Goal: Task Accomplishment & Management: Manage account settings

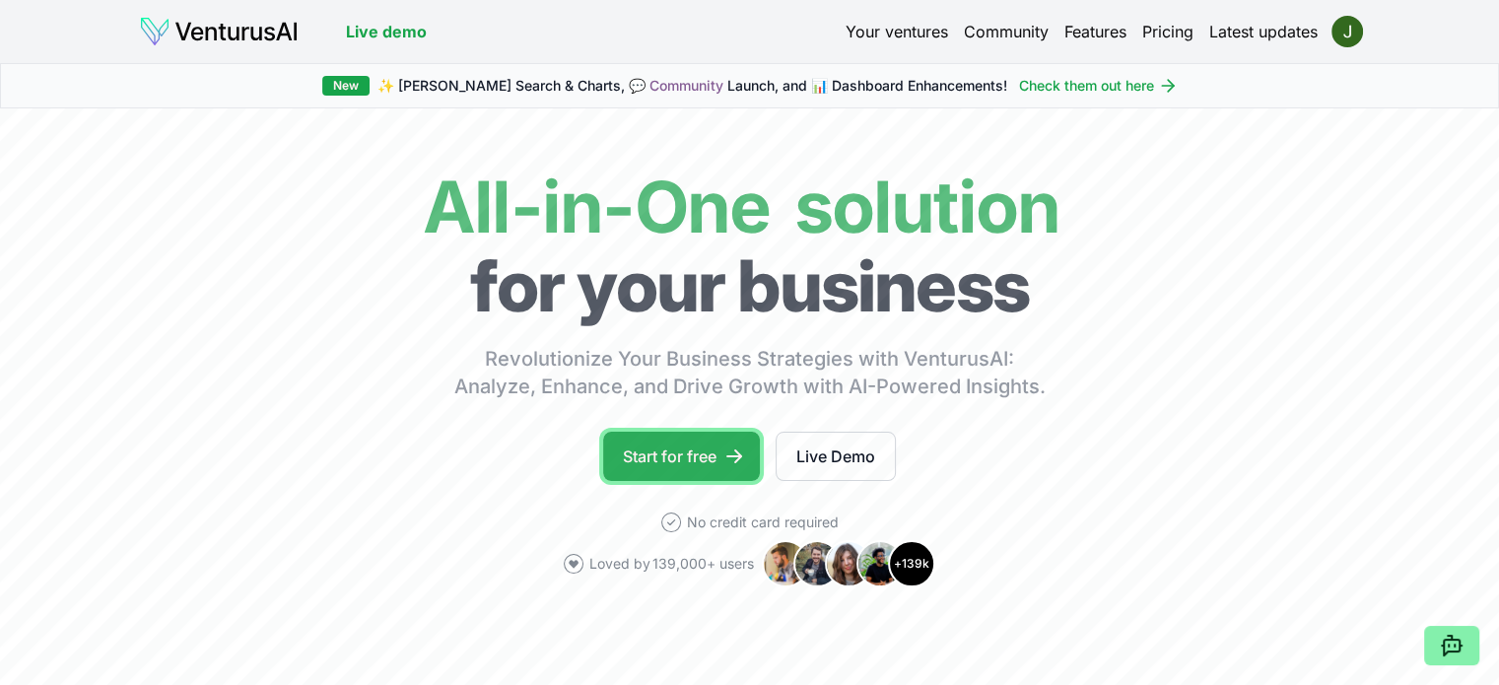
click at [695, 454] on link "Start for free" at bounding box center [681, 456] width 157 height 49
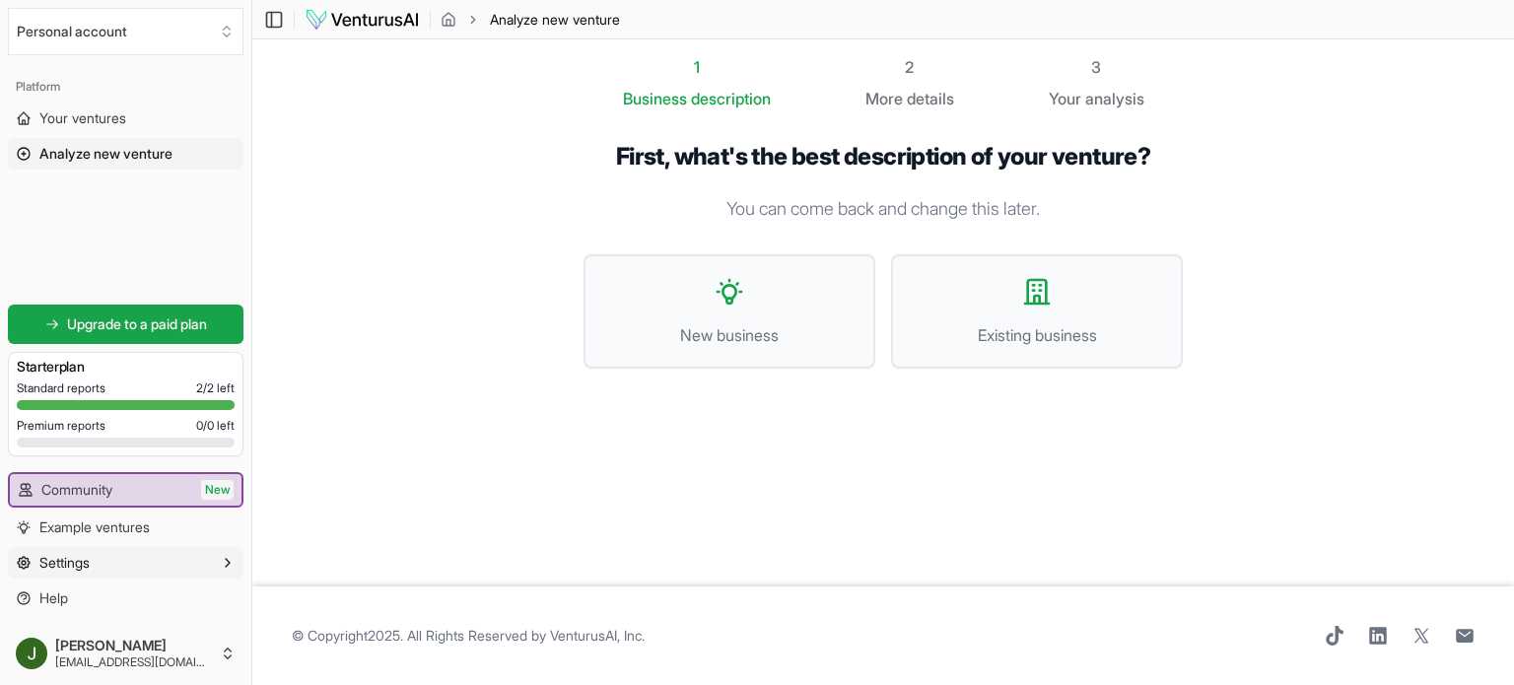
click at [138, 563] on button "Settings" at bounding box center [126, 563] width 236 height 32
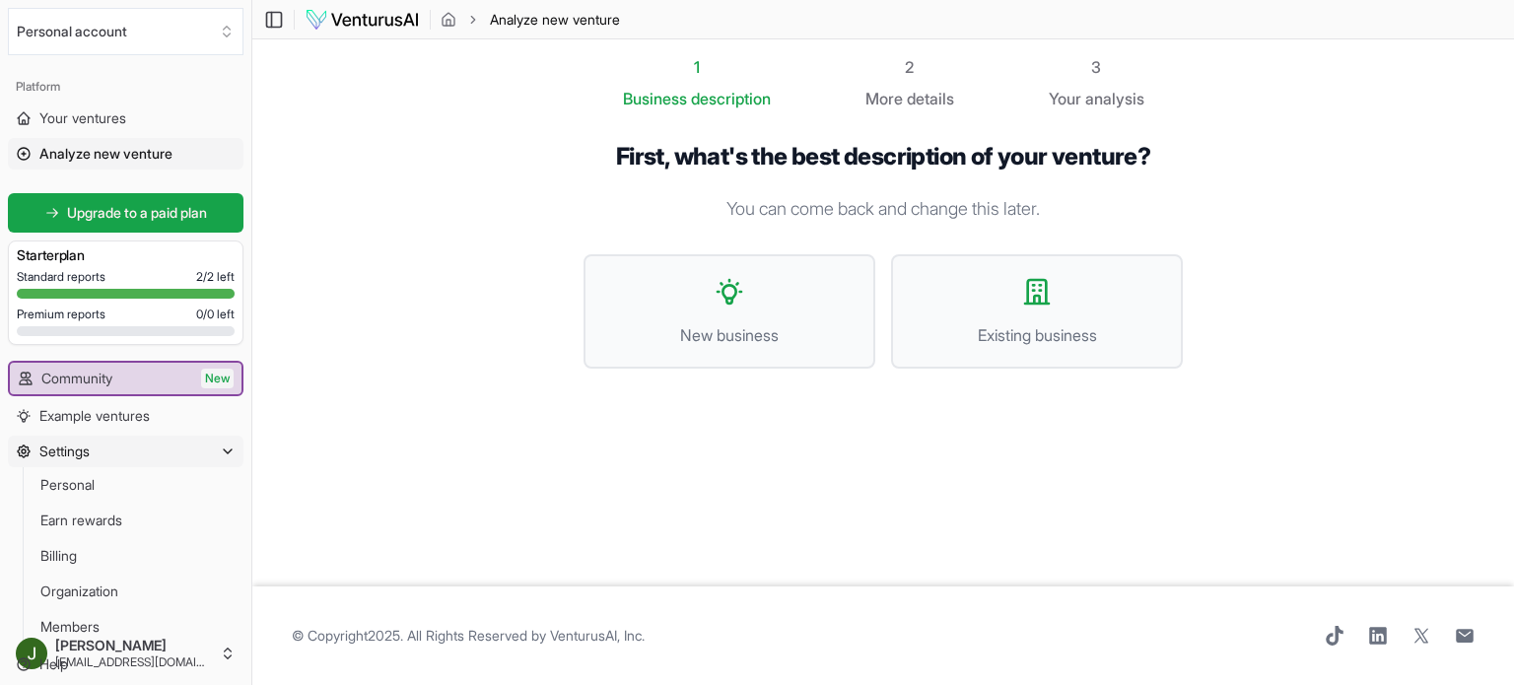
click at [219, 451] on button "Settings" at bounding box center [126, 452] width 236 height 32
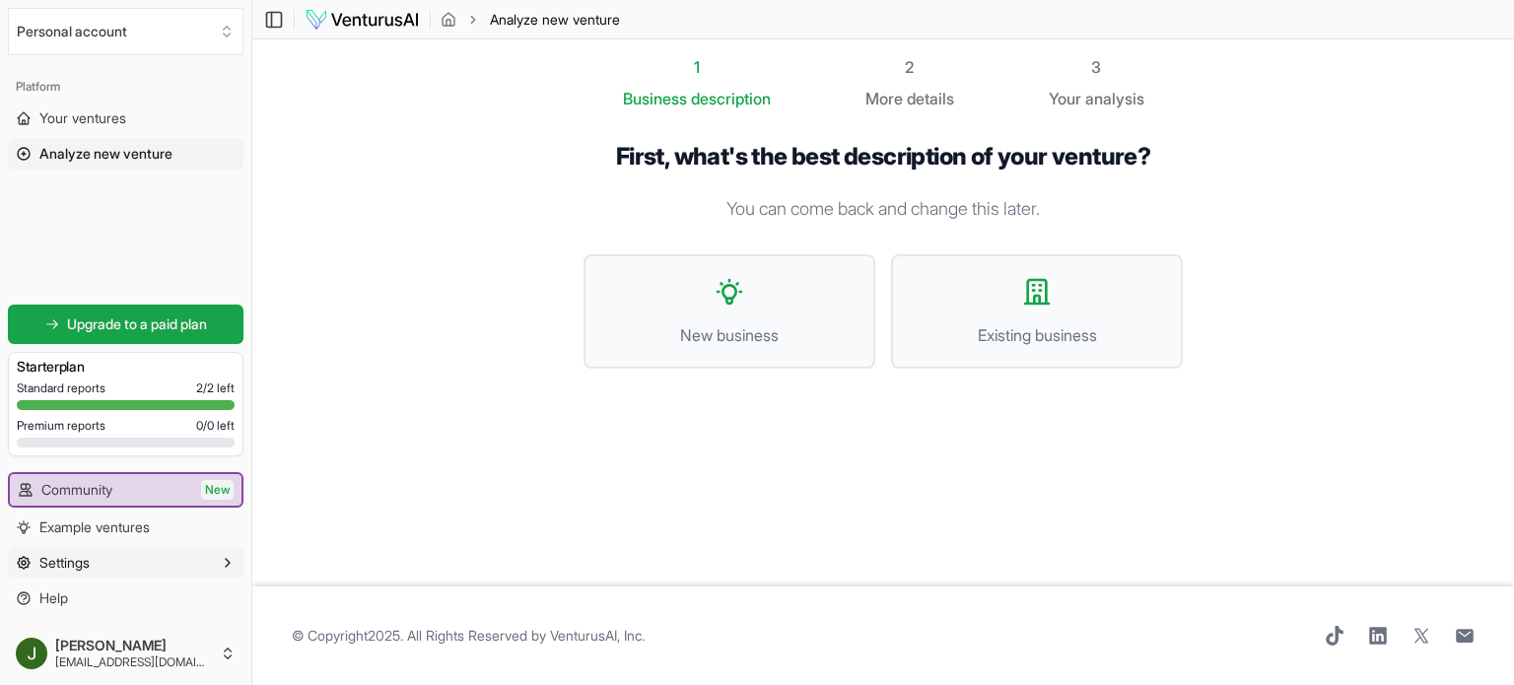
click at [221, 563] on icon "button" at bounding box center [228, 563] width 16 height 16
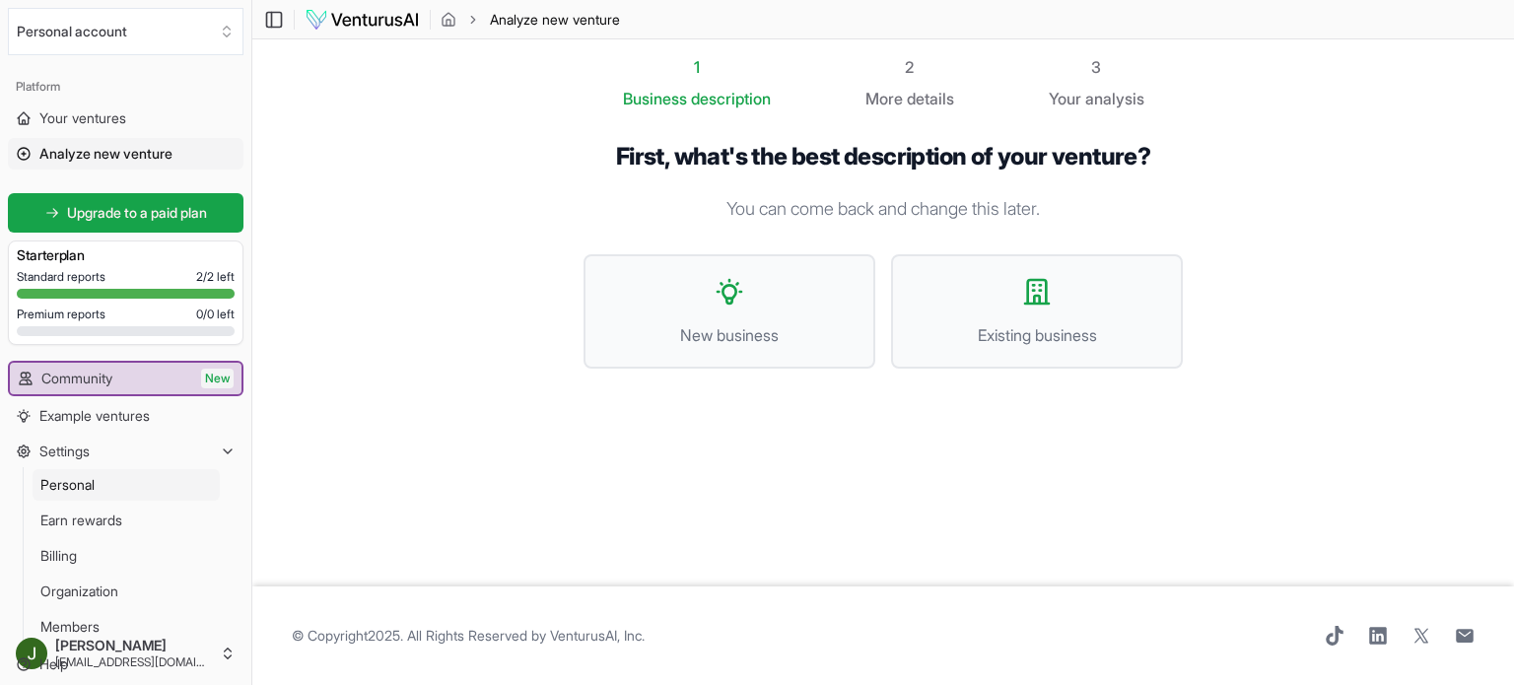
click at [95, 488] on span "Personal" at bounding box center [67, 485] width 54 height 20
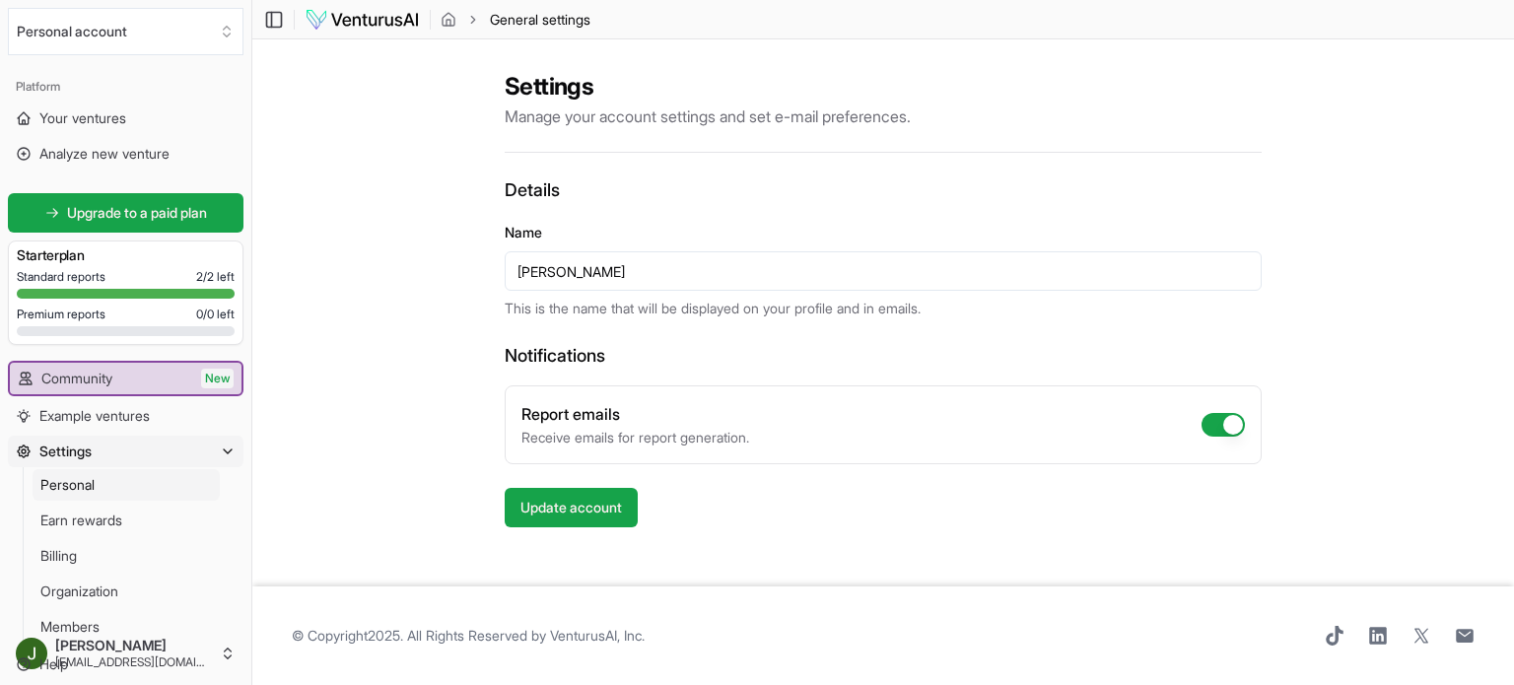
click at [1215, 424] on button "Report emails" at bounding box center [1223, 425] width 43 height 24
checkbox input "false"
click at [567, 510] on button "Update account" at bounding box center [571, 507] width 133 height 39
click at [81, 562] on link "Billing" at bounding box center [126, 556] width 187 height 32
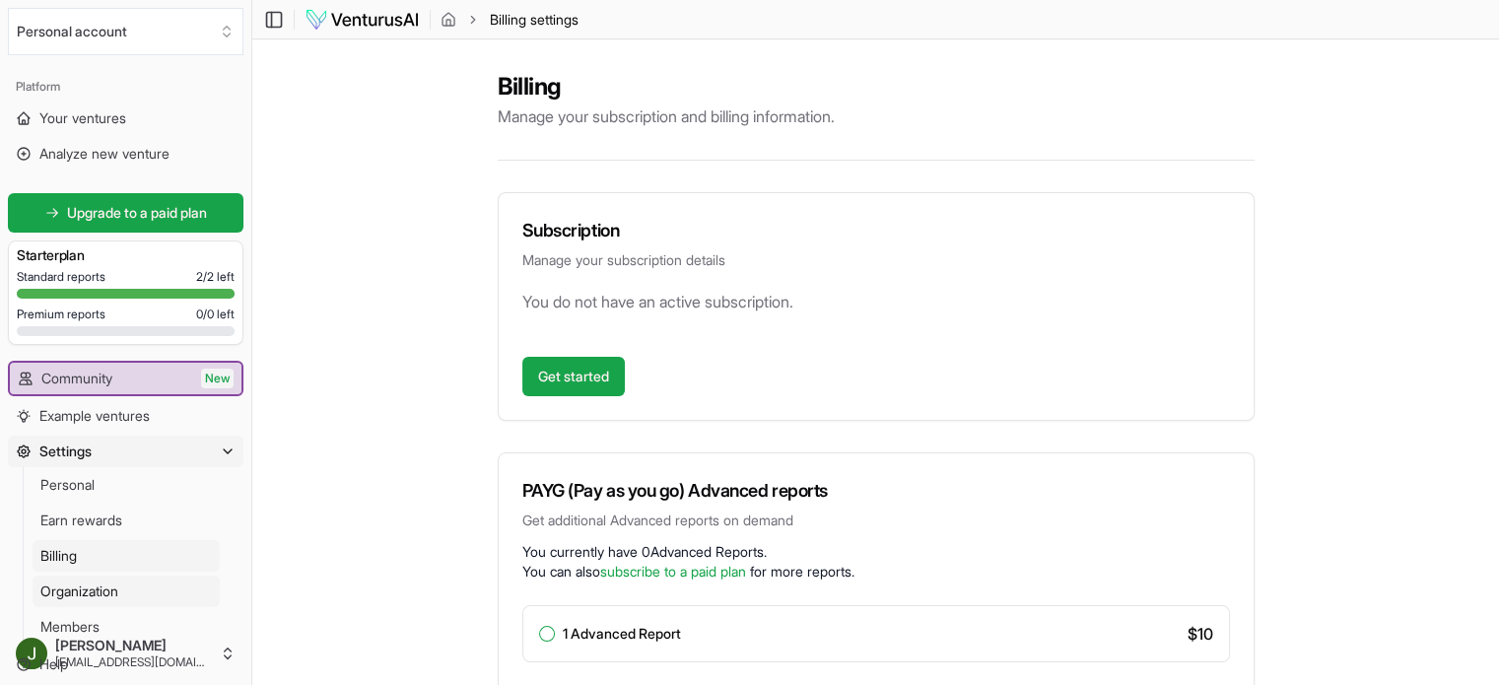
click at [79, 588] on span "Organization" at bounding box center [79, 592] width 78 height 20
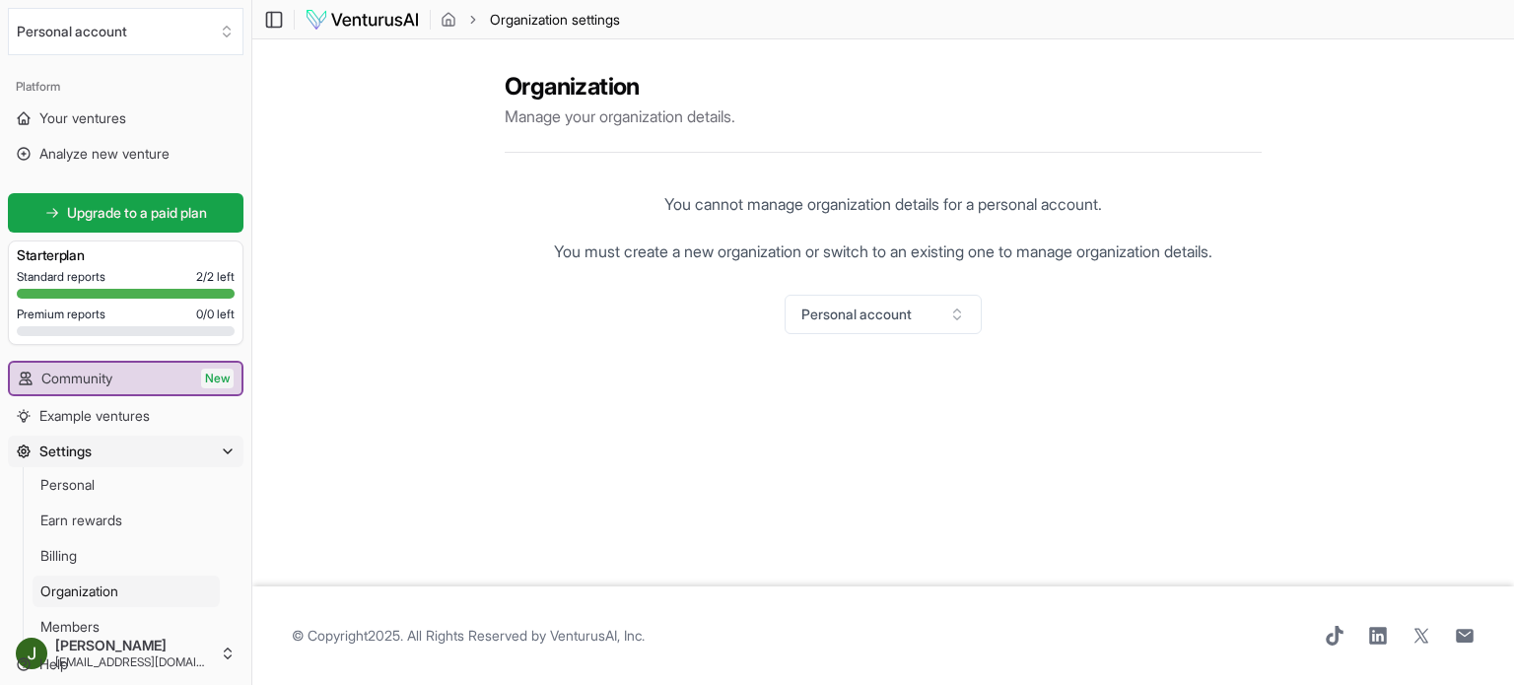
click at [229, 447] on icon "button" at bounding box center [228, 452] width 16 height 16
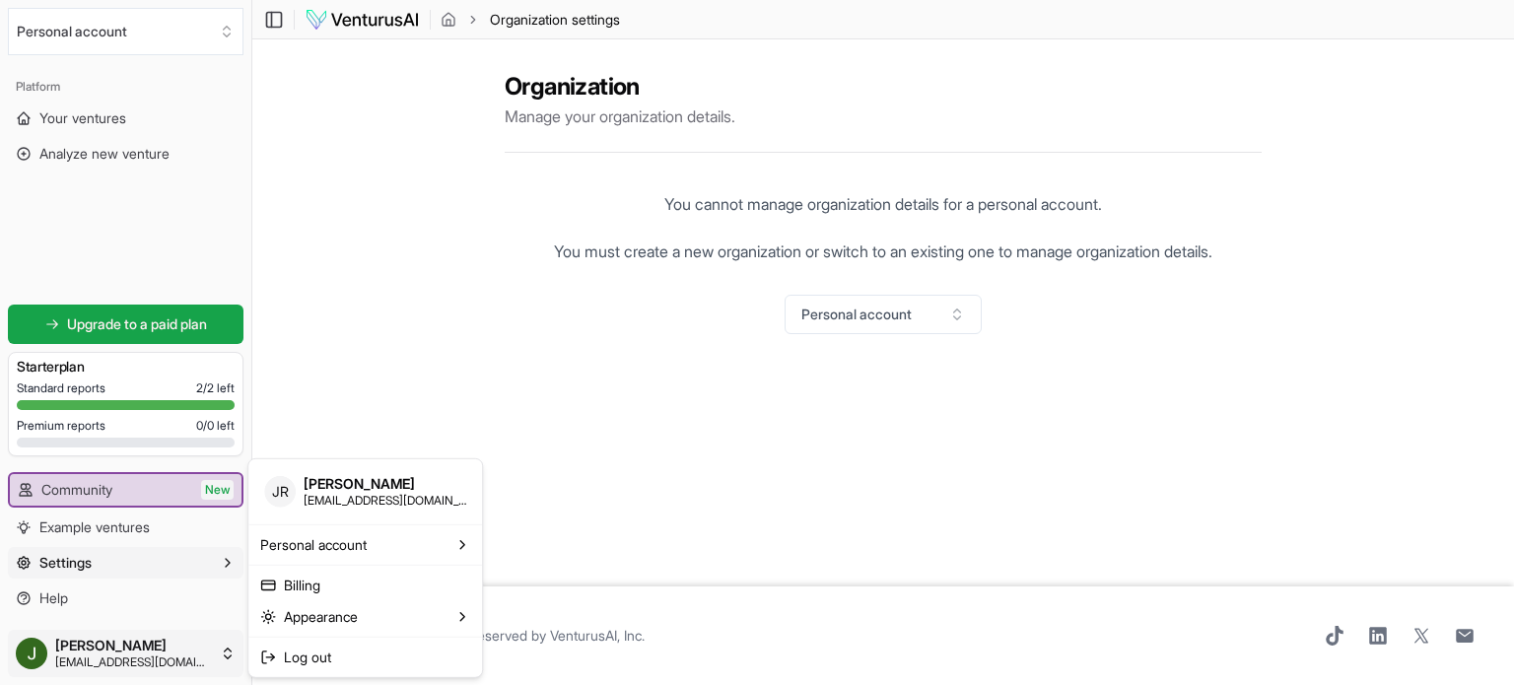
click at [128, 655] on html "We value your privacy We use cookies to enhance your browsing experience, serve…" at bounding box center [757, 342] width 1514 height 685
click at [155, 587] on html "We value your privacy We use cookies to enhance your browsing experience, serve…" at bounding box center [757, 342] width 1514 height 685
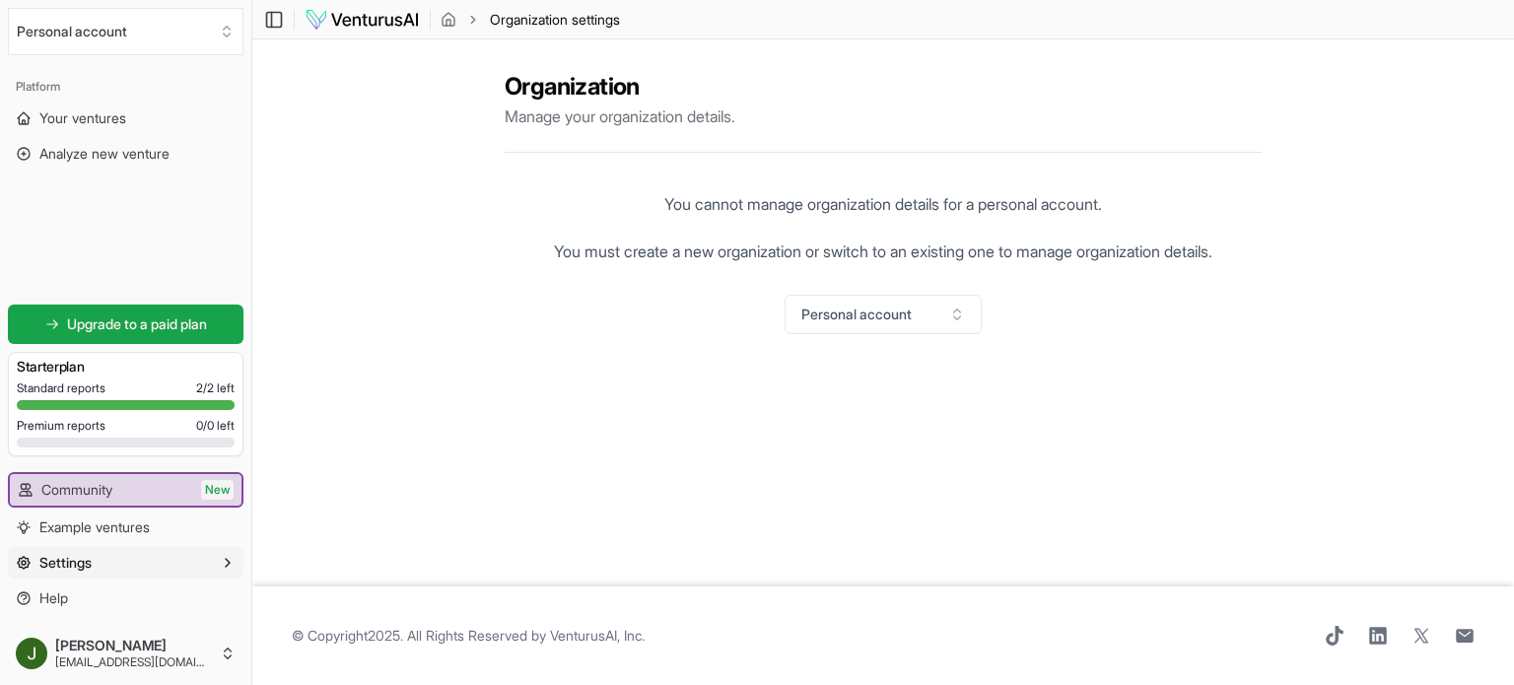
click at [225, 565] on icon "button" at bounding box center [228, 563] width 16 height 16
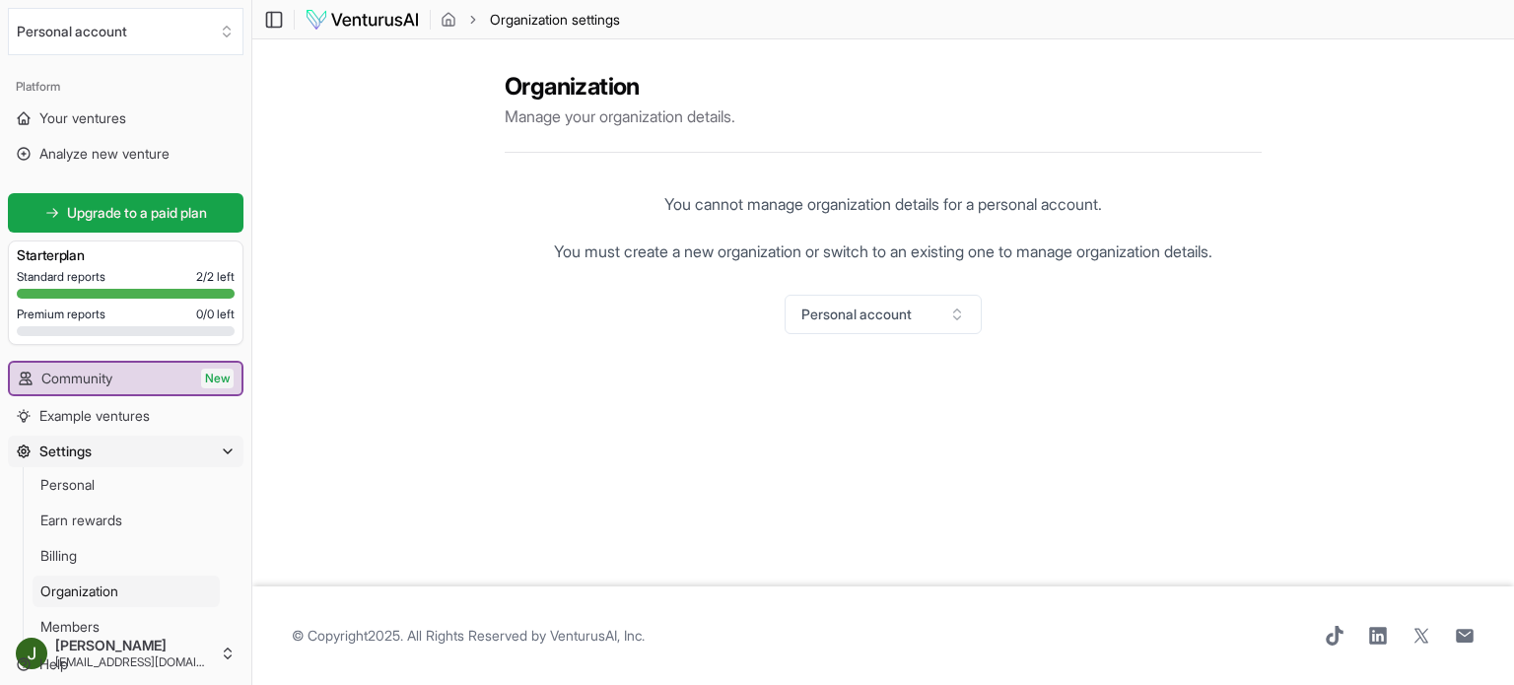
click at [75, 452] on span "Settings" at bounding box center [65, 452] width 52 height 20
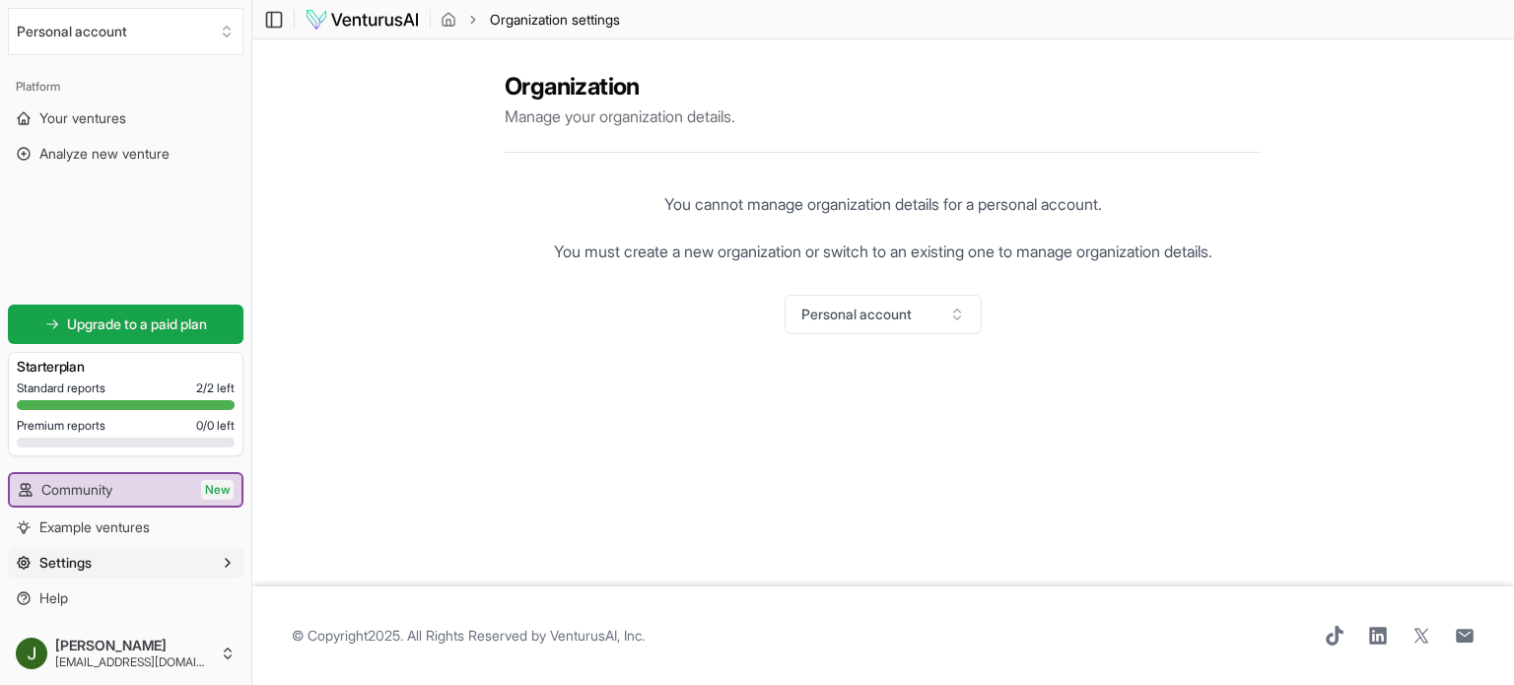
click at [24, 567] on icon "button" at bounding box center [24, 563] width 16 height 16
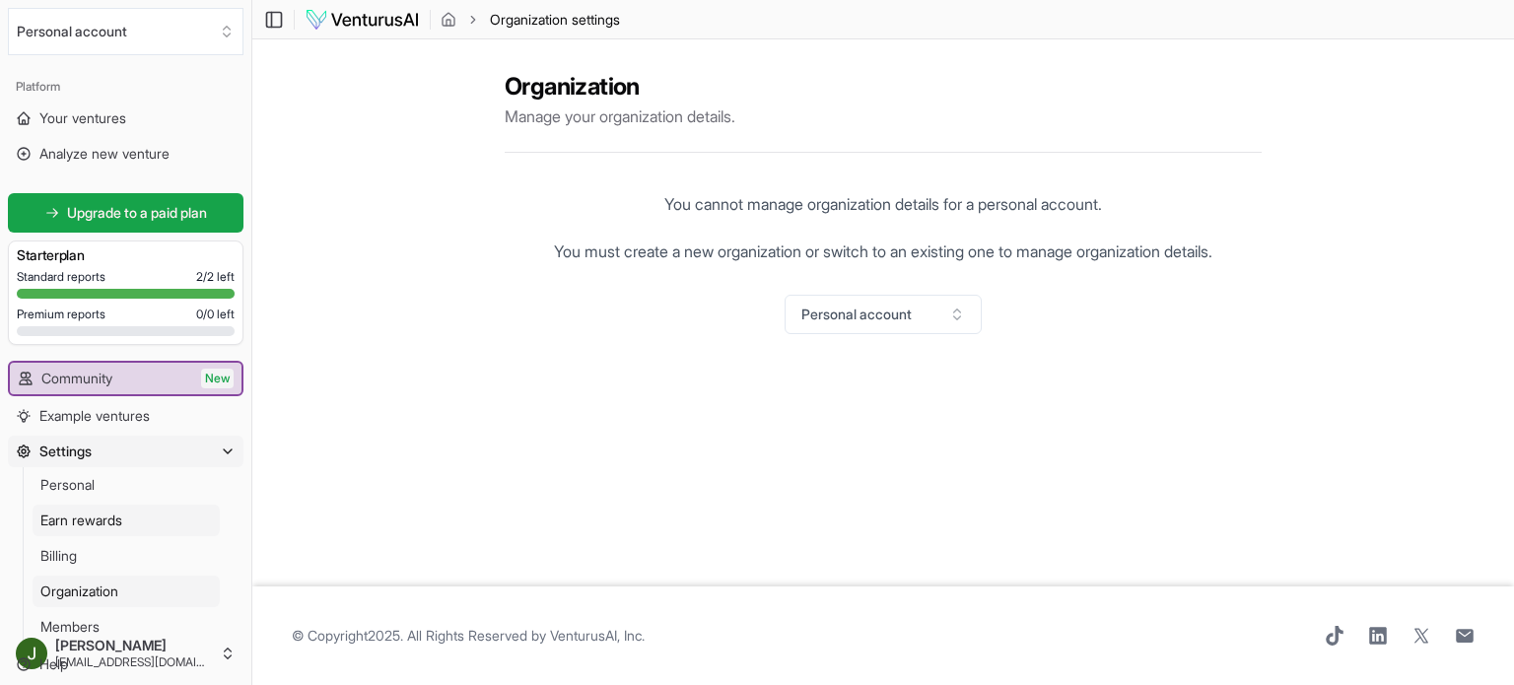
click at [87, 519] on span "Earn rewards" at bounding box center [81, 521] width 82 height 20
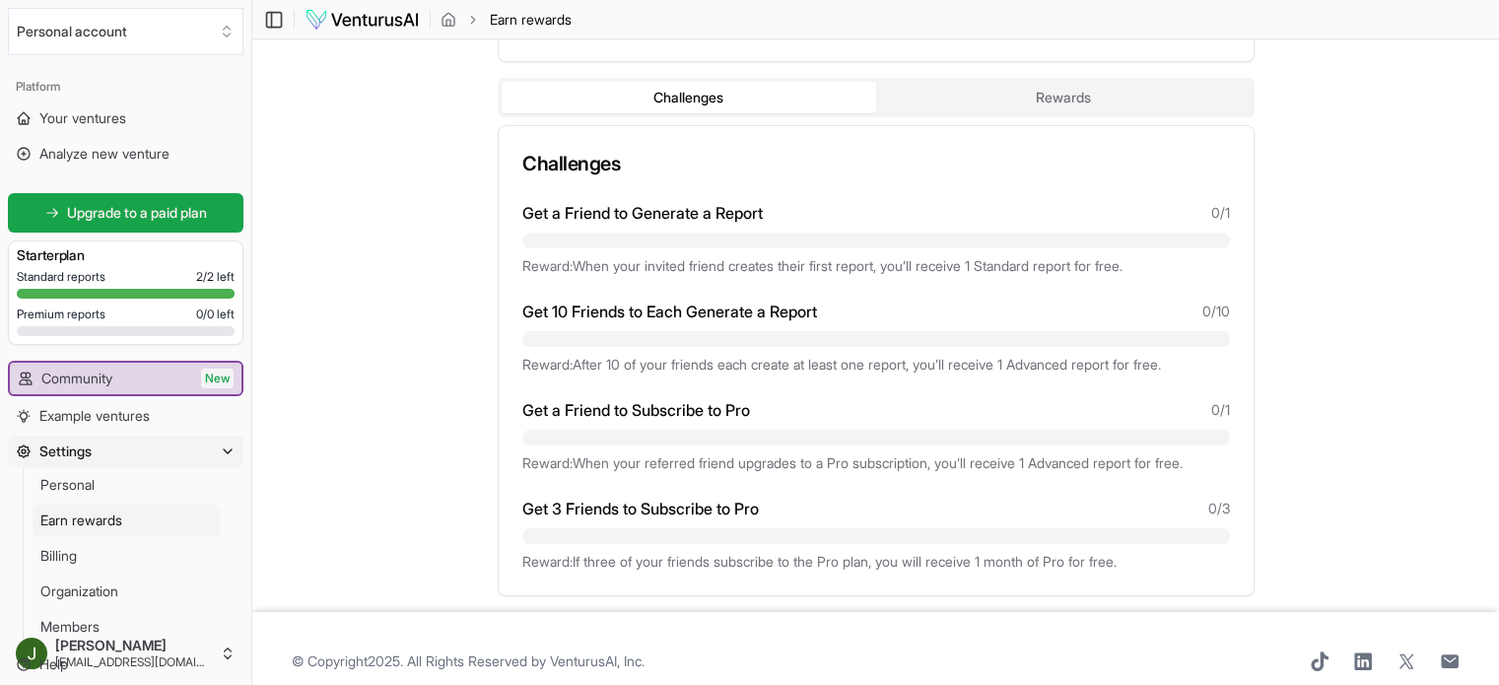
scroll to position [364, 0]
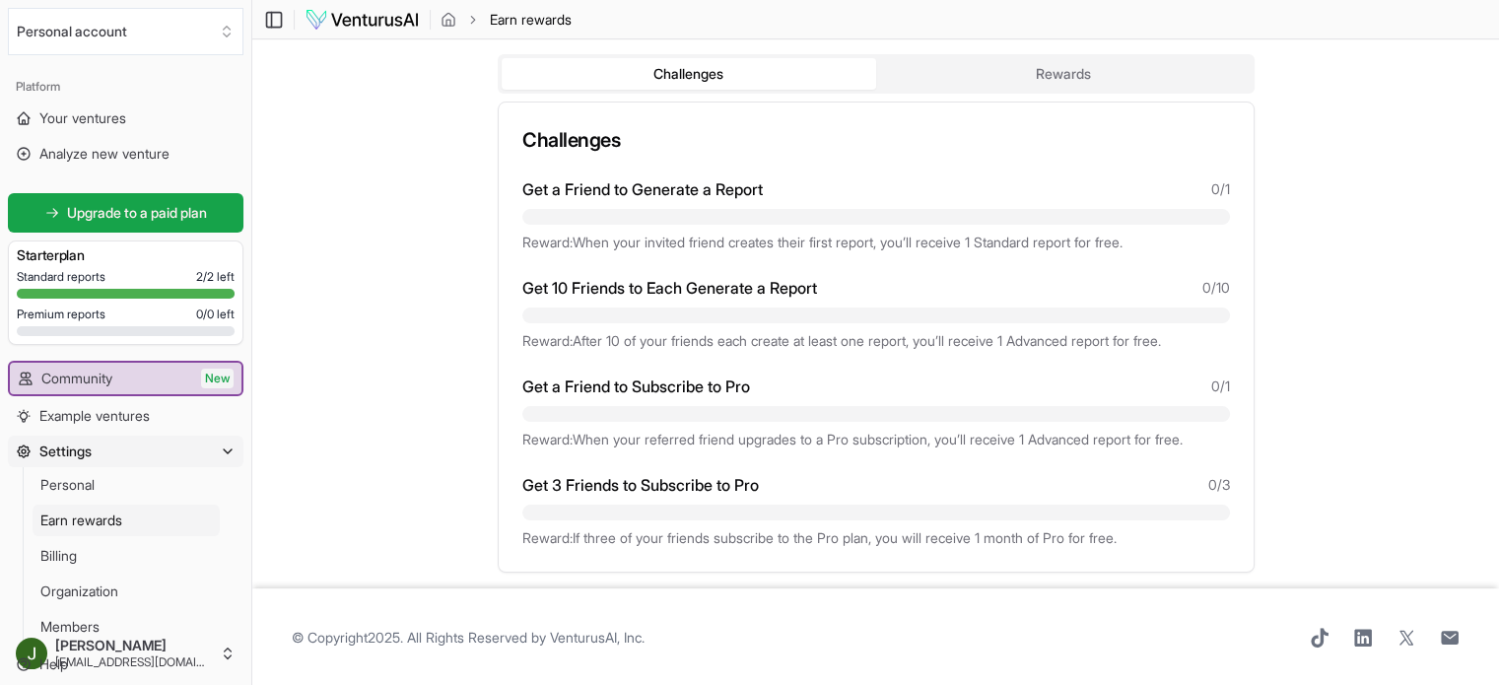
click at [29, 453] on icon "button" at bounding box center [24, 452] width 16 height 16
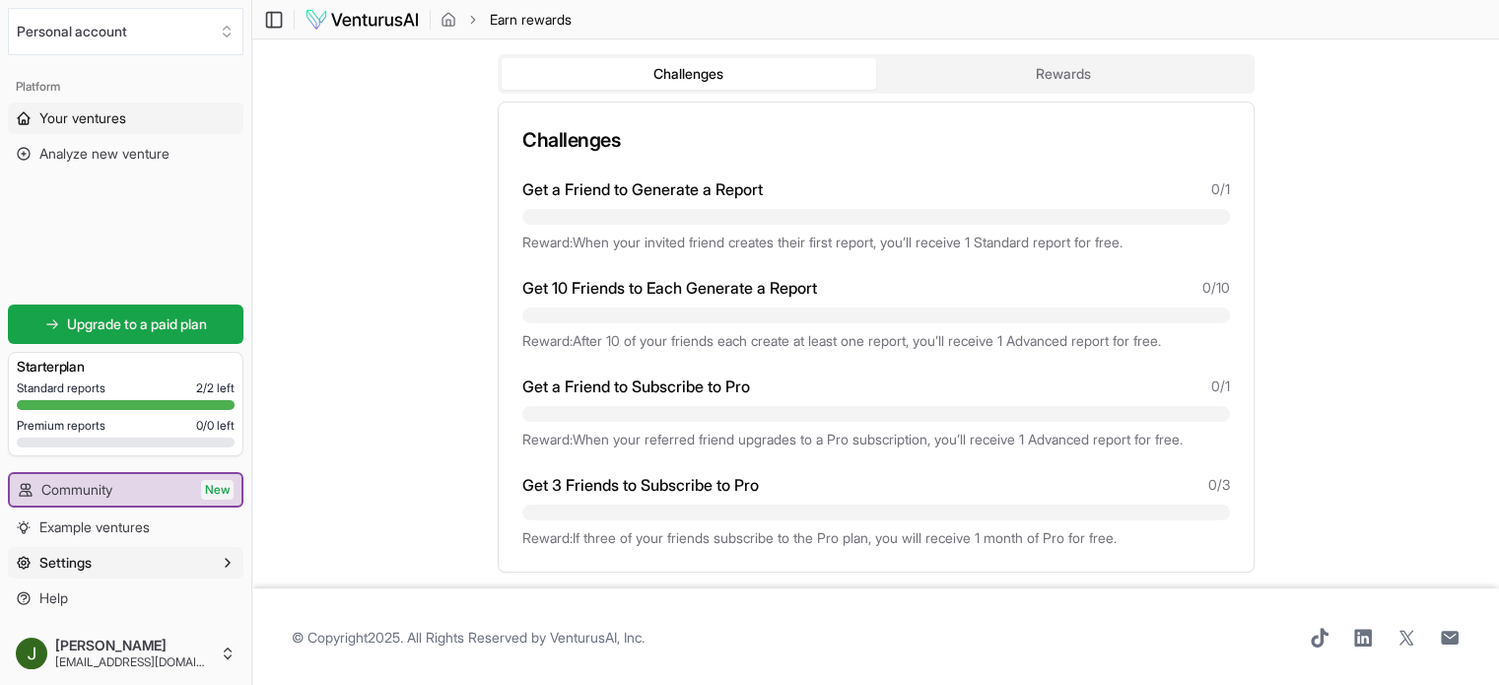
click at [110, 112] on span "Your ventures" at bounding box center [82, 118] width 87 height 20
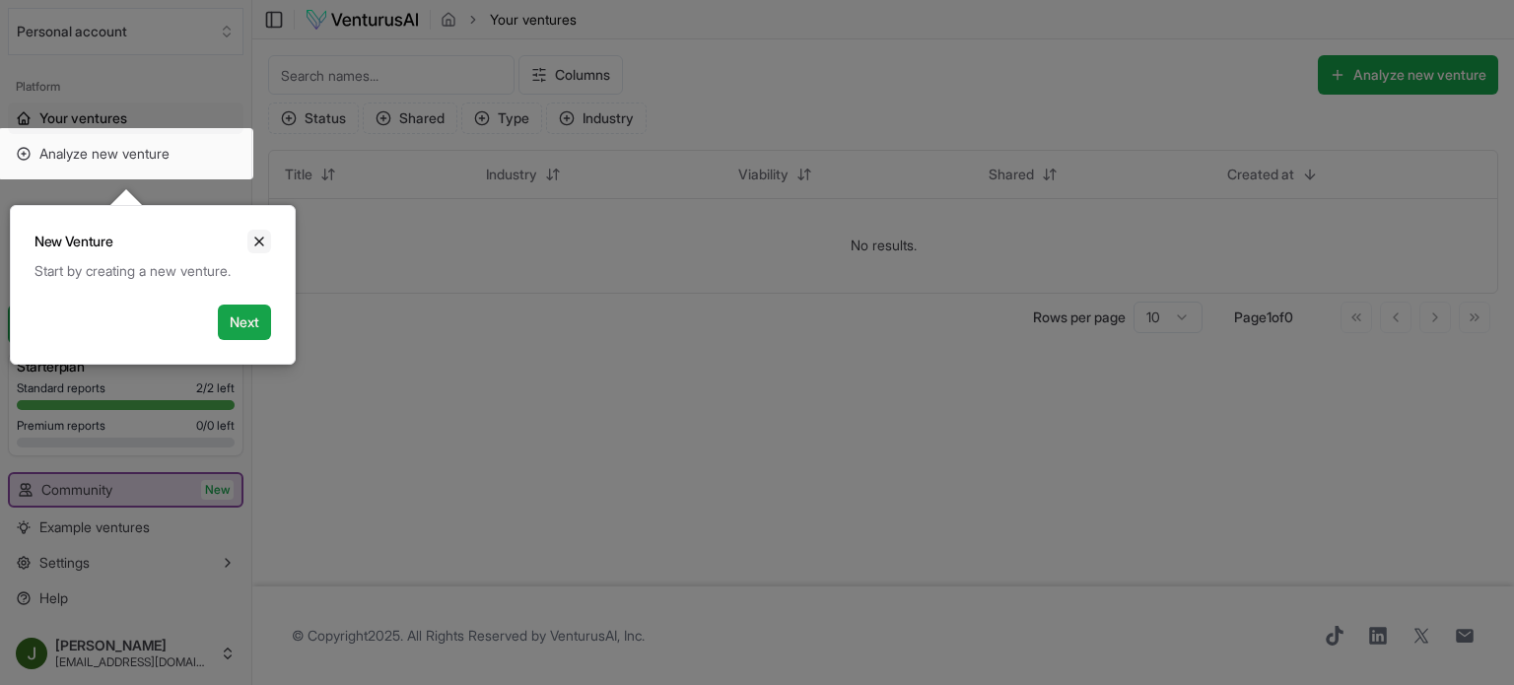
click at [255, 243] on icon "Close" at bounding box center [259, 242] width 16 height 16
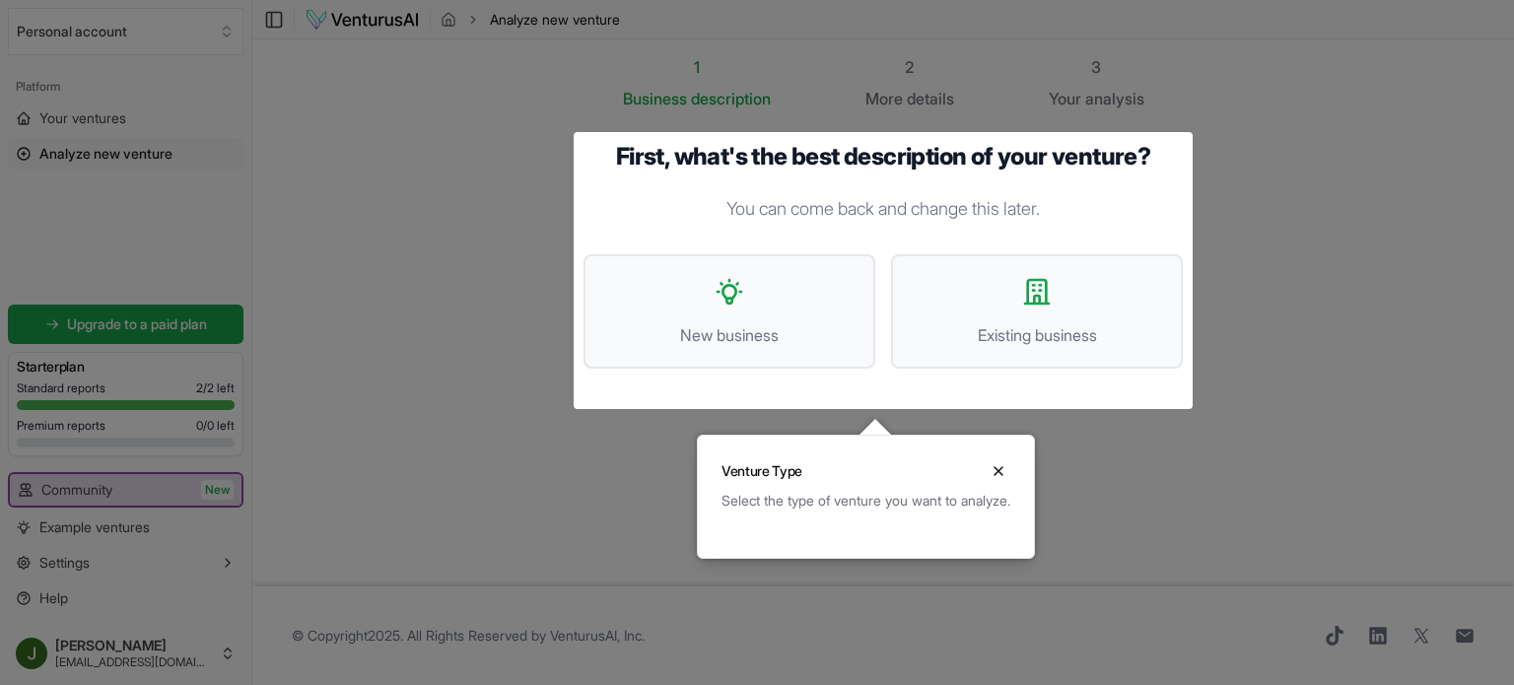
click at [120, 117] on div at bounding box center [757, 342] width 1514 height 685
click at [1006, 474] on icon "Close" at bounding box center [999, 471] width 16 height 16
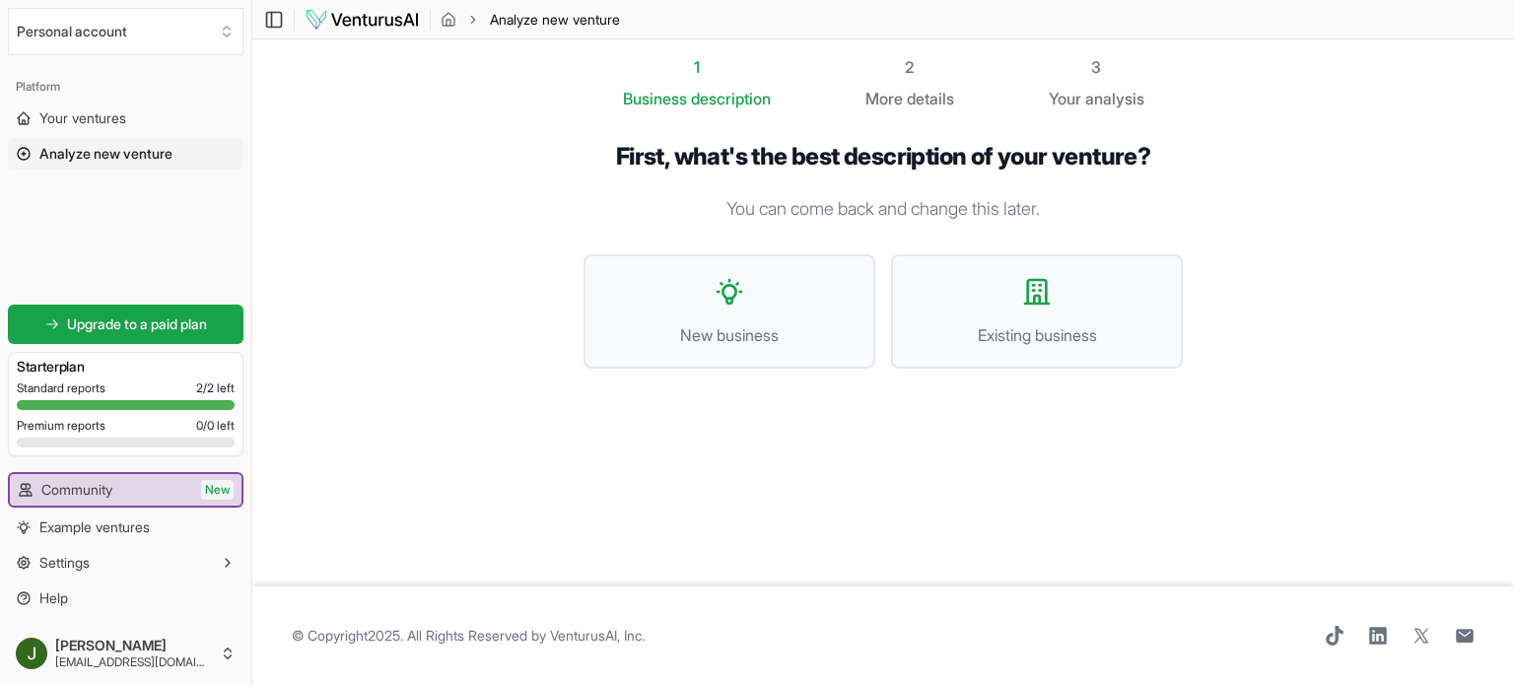
click at [133, 155] on span "Analyze new venture" at bounding box center [105, 154] width 133 height 20
